Goal: Task Accomplishment & Management: Complete application form

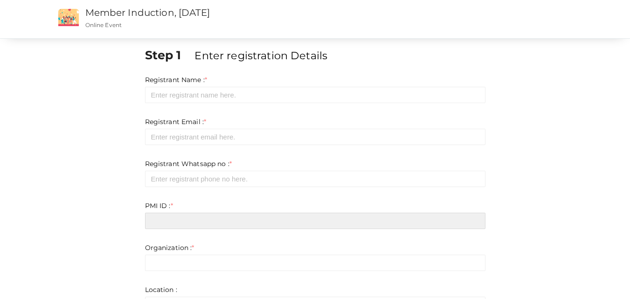
click at [194, 220] on input "text" at bounding box center [315, 221] width 340 height 16
paste input "11836022"
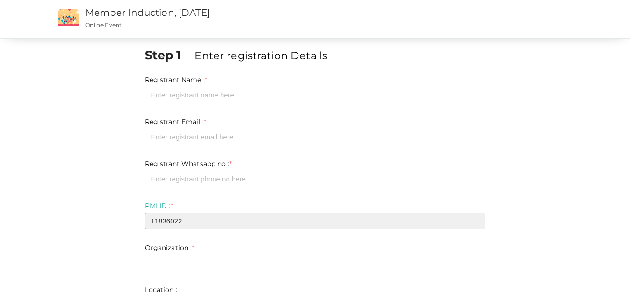
type input "11836022"
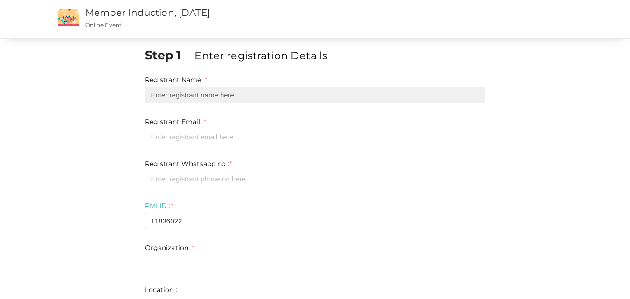
click at [177, 94] on input "text" at bounding box center [315, 95] width 340 height 16
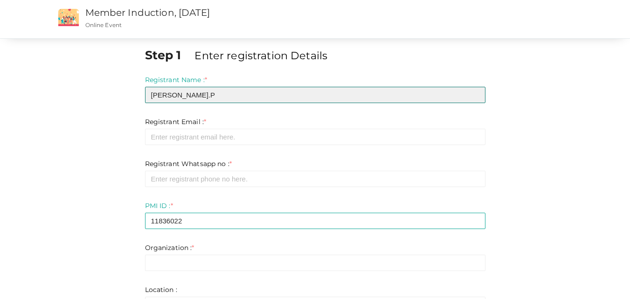
type input "[PERSON_NAME].P"
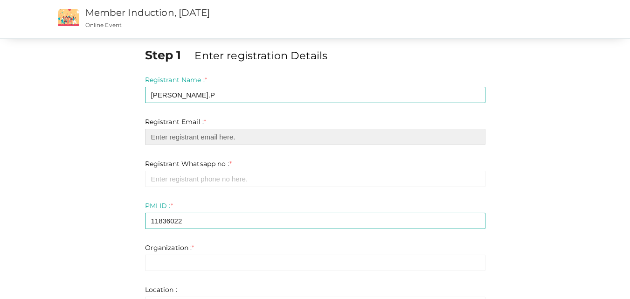
click at [179, 134] on input "email" at bounding box center [315, 137] width 340 height 16
type input "P"
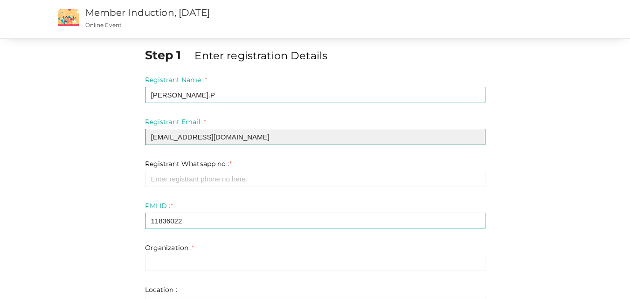
type input "[EMAIL_ADDRESS][DOMAIN_NAME]"
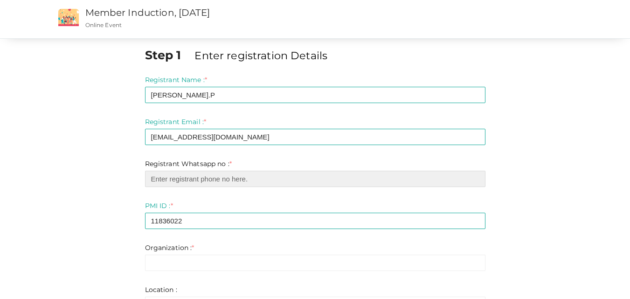
click at [192, 176] on input "number" at bounding box center [315, 179] width 340 height 16
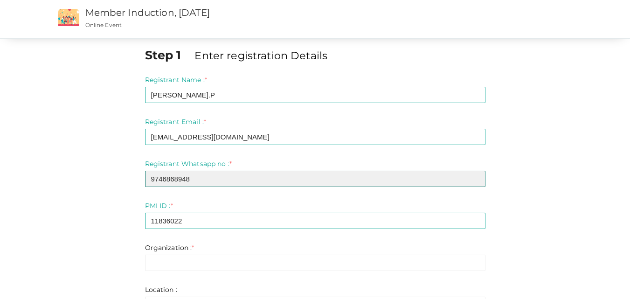
type input "9746868948"
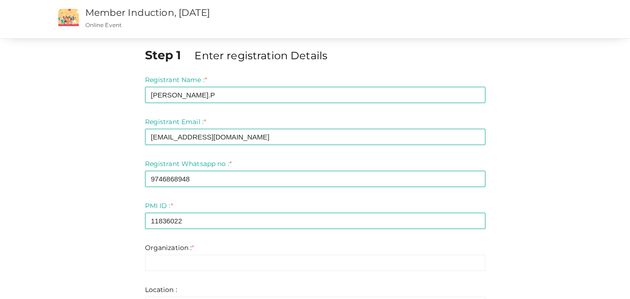
click at [99, 193] on div "Step 1 Enter registration Details Registrant Name : * [PERSON_NAME].P Required.…" at bounding box center [314, 264] width 545 height 435
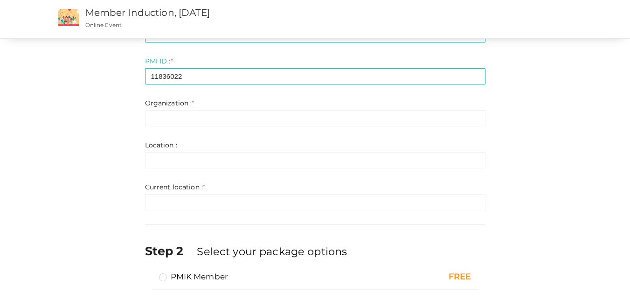
scroll to position [145, 0]
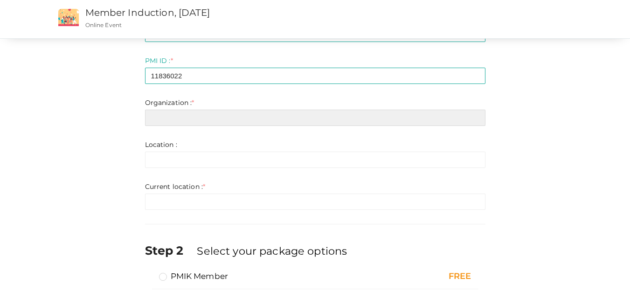
click at [169, 120] on input "text" at bounding box center [315, 118] width 340 height 16
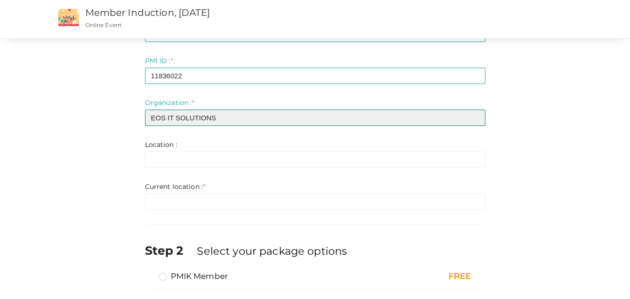
type input "EOS IT SOLUTIONS"
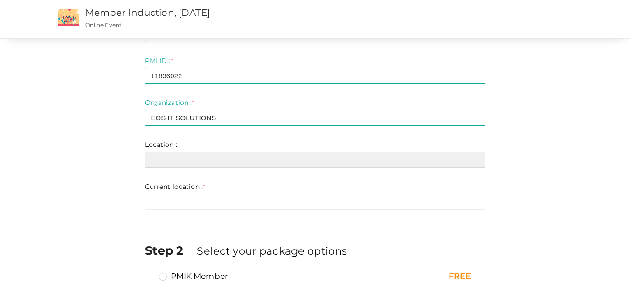
click at [167, 156] on input "text" at bounding box center [315, 160] width 340 height 16
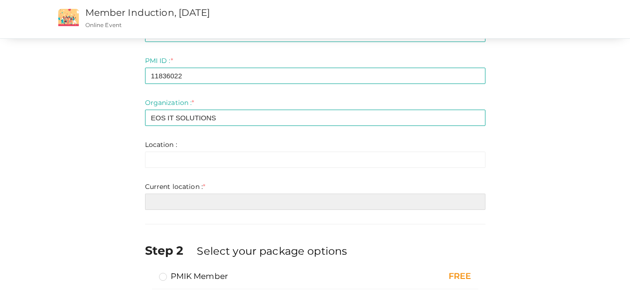
click at [177, 206] on input "text" at bounding box center [315, 201] width 340 height 16
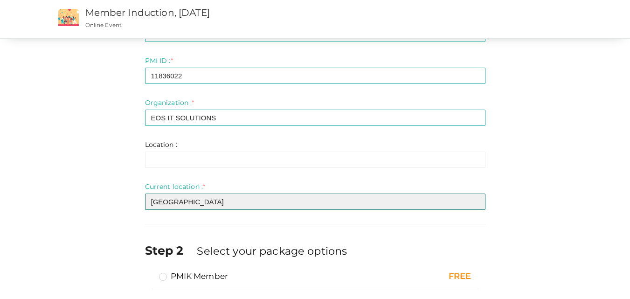
type input "[GEOGRAPHIC_DATA]"
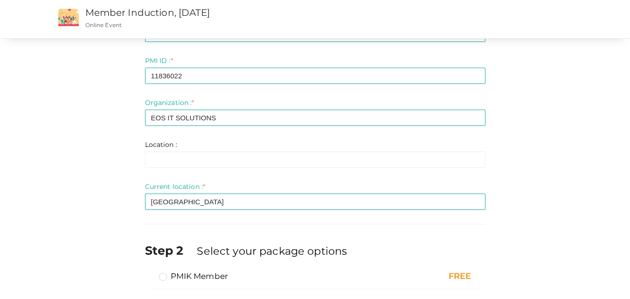
click at [79, 159] on div "Step 1 Enter registration Details Registrant Name : * [PERSON_NAME].P Required.…" at bounding box center [314, 115] width 545 height 427
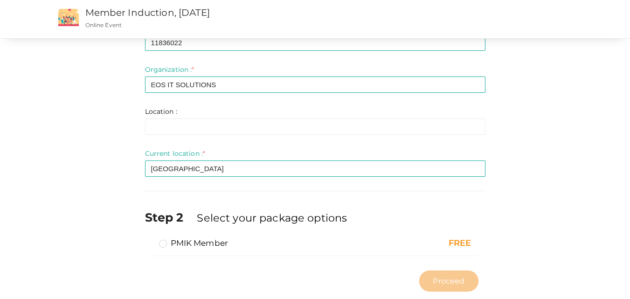
scroll to position [199, 0]
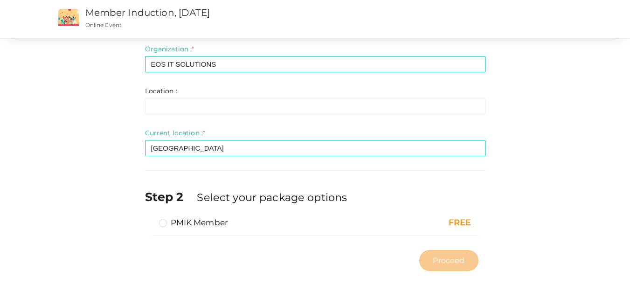
click at [163, 223] on label "PMIK Member" at bounding box center [193, 222] width 69 height 11
click at [150, 219] on input "PMIK Member" at bounding box center [150, 219] width 0 height 0
click at [466, 255] on button "Proceed" at bounding box center [448, 260] width 59 height 21
type input "N/A"
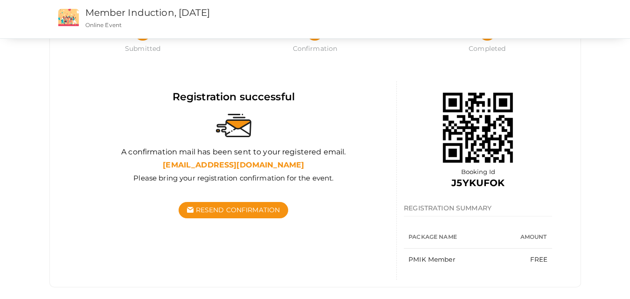
scroll to position [61, 0]
